Goal: Information Seeking & Learning: Learn about a topic

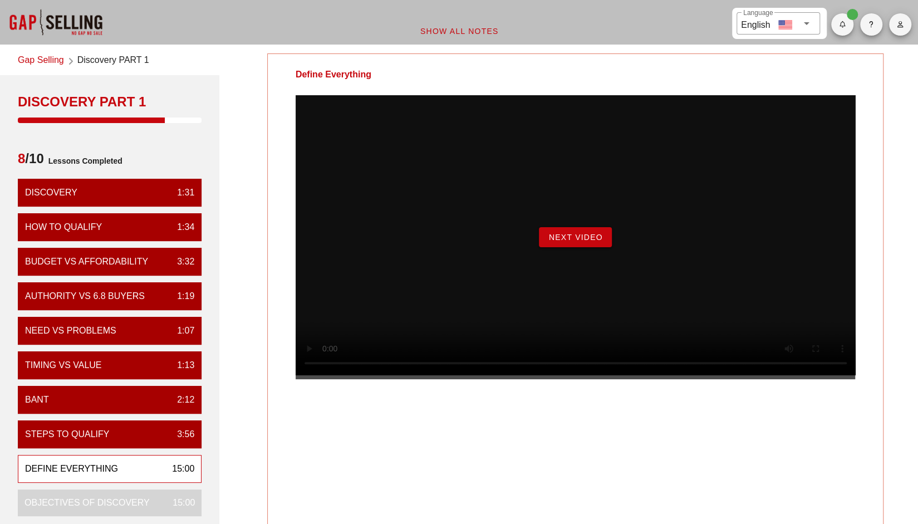
click at [599, 242] on span "Next Video" at bounding box center [575, 237] width 55 height 9
click at [587, 242] on span "Begin Exercise" at bounding box center [575, 237] width 76 height 9
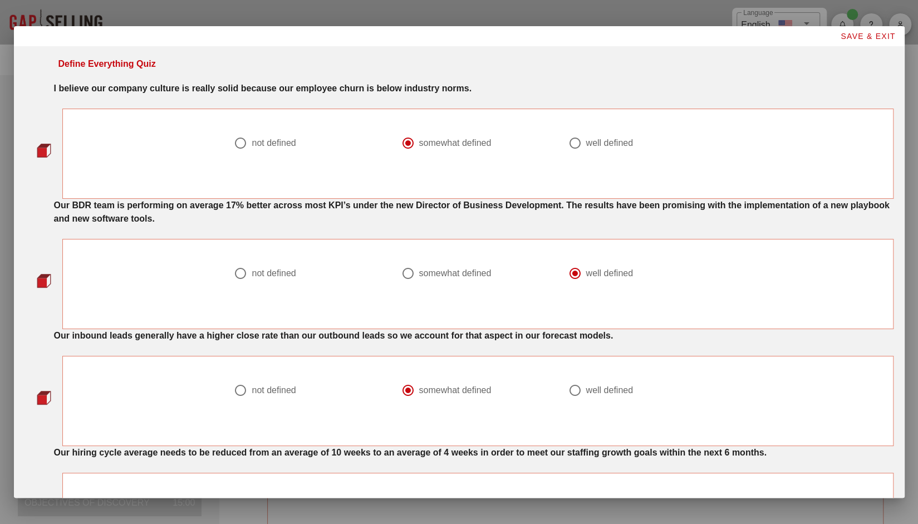
click at [241, 143] on div at bounding box center [240, 143] width 19 height 19
radio input "true"
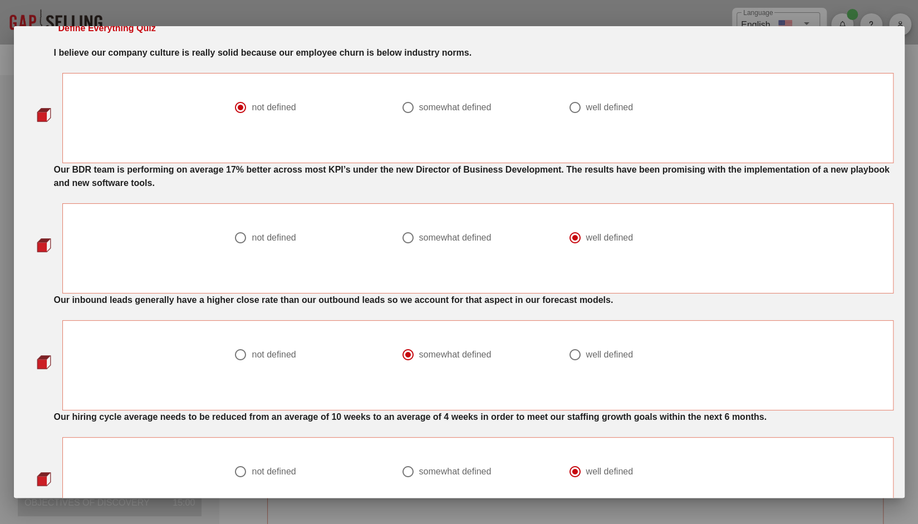
scroll to position [62, 0]
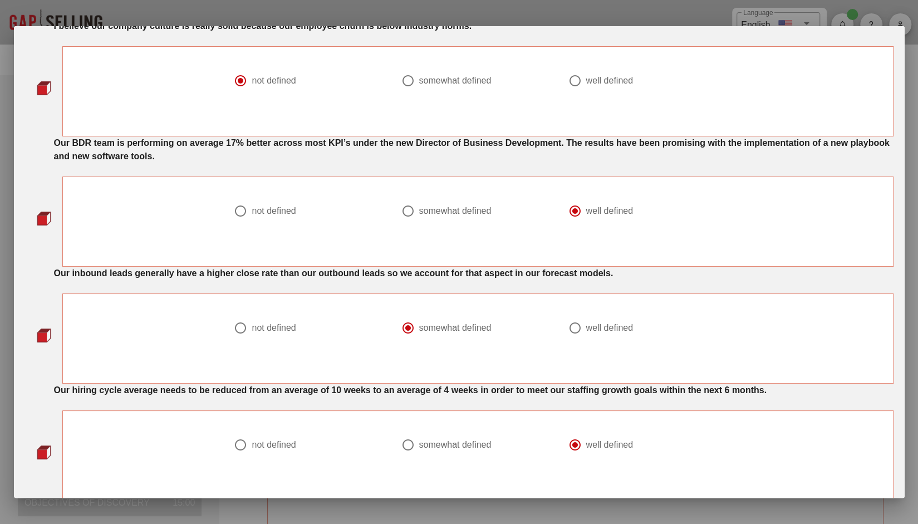
click at [444, 207] on div "somewhat defined" at bounding box center [455, 210] width 72 height 11
radio input "true"
click at [282, 322] on div "not defined" at bounding box center [274, 327] width 44 height 11
radio input "true"
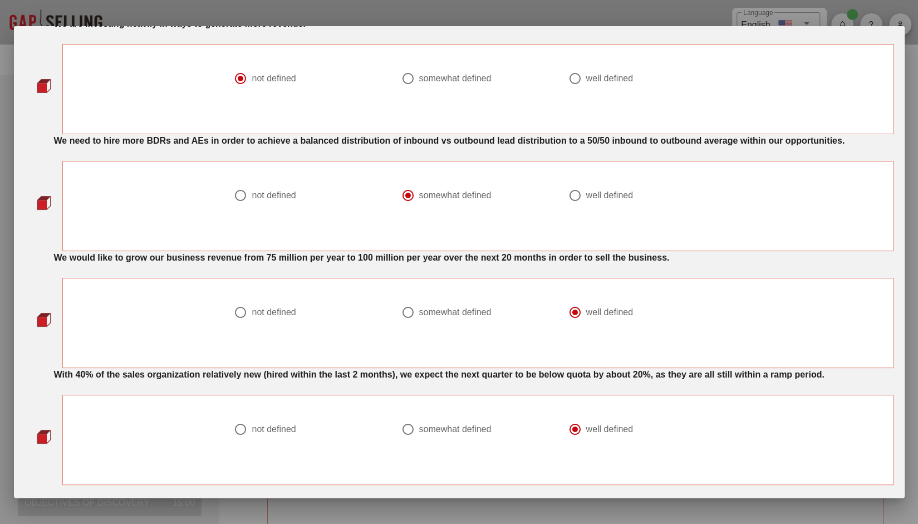
scroll to position [818, 0]
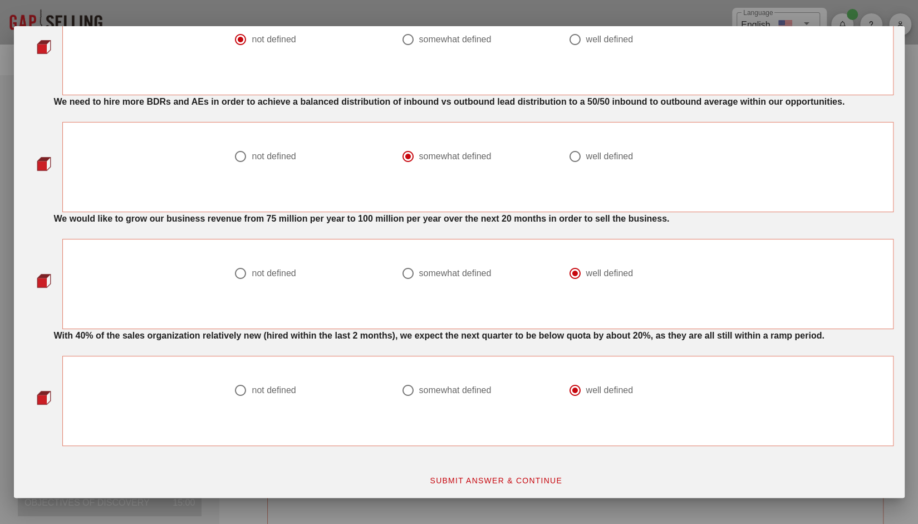
click at [425, 388] on div "somewhat defined" at bounding box center [455, 390] width 72 height 11
radio input "true"
click at [462, 482] on button "SUBMIT ANSWER & CONTINUE" at bounding box center [495, 480] width 151 height 20
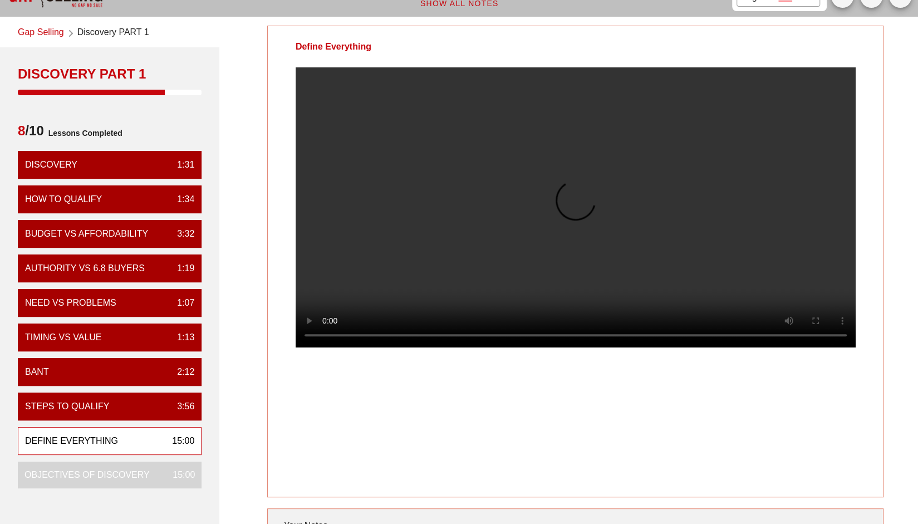
scroll to position [27, 0]
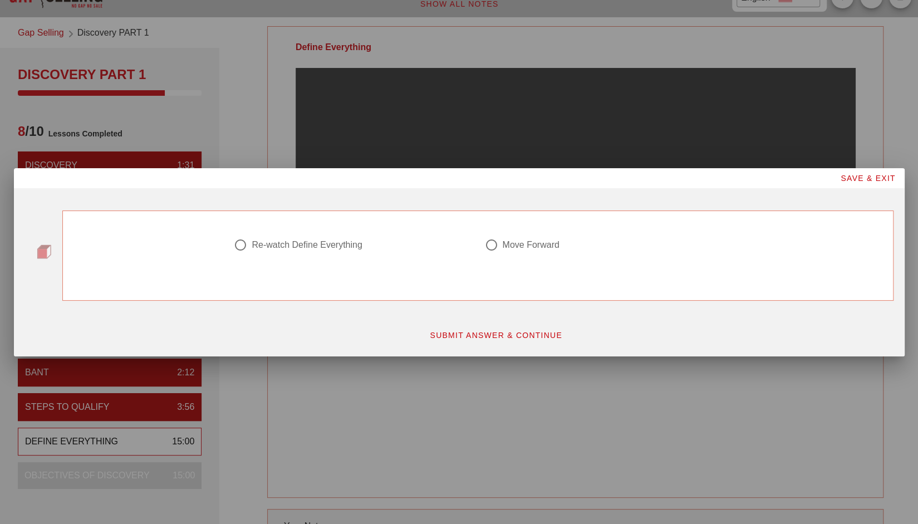
click at [534, 236] on div "Move Forward" at bounding box center [603, 252] width 251 height 40
click at [496, 247] on div at bounding box center [491, 244] width 19 height 19
radio input "true"
click at [494, 337] on span "SUBMIT ANSWER & CONTINUE" at bounding box center [495, 335] width 133 height 9
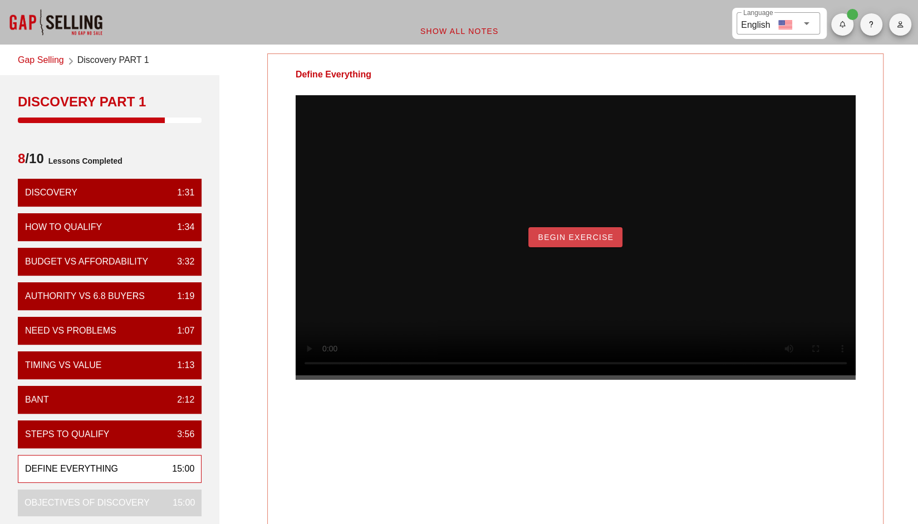
click at [549, 242] on span "Begin Exercise" at bounding box center [575, 237] width 76 height 9
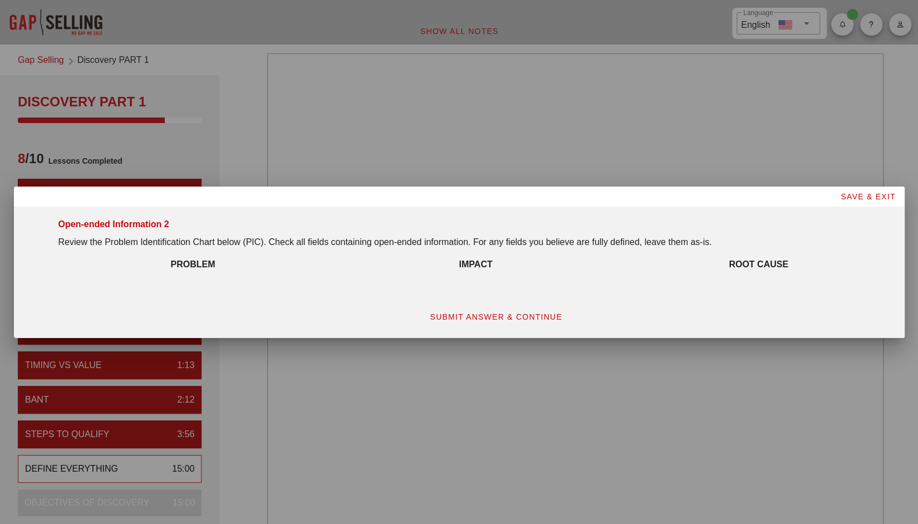
click at [532, 313] on span "SUBMIT ANSWER & CONTINUE" at bounding box center [495, 316] width 133 height 9
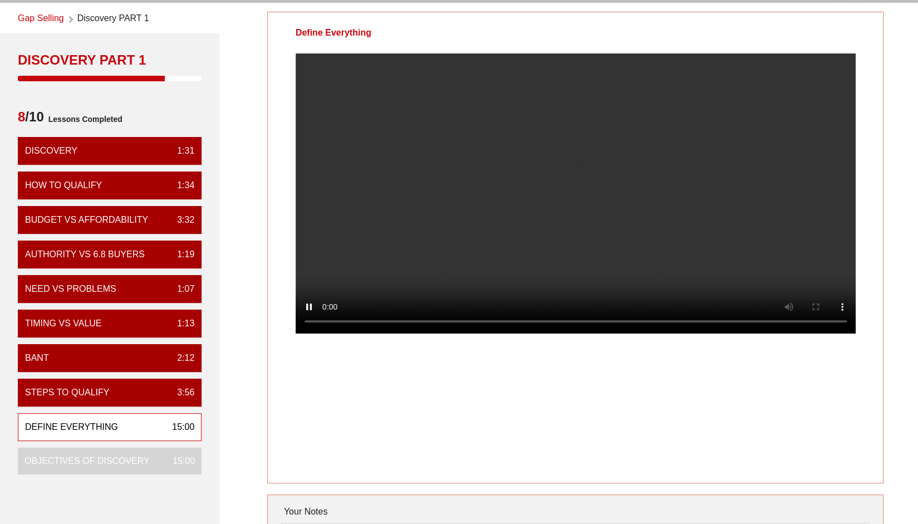
scroll to position [52, 0]
